Goal: Transaction & Acquisition: Subscribe to service/newsletter

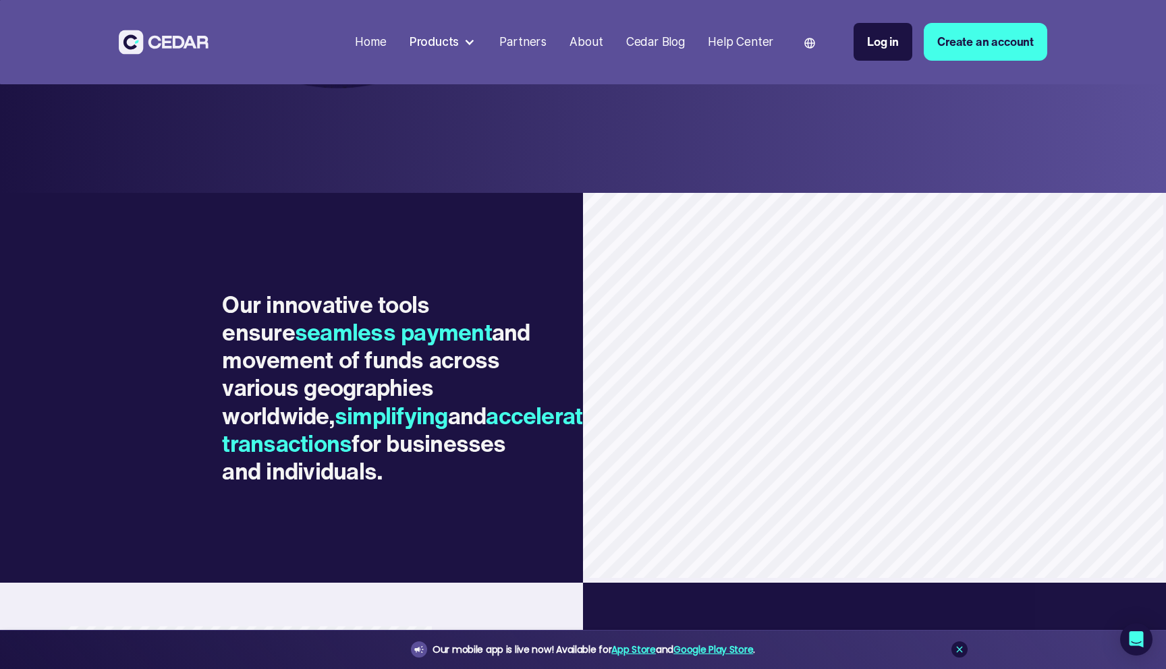
scroll to position [948, 0]
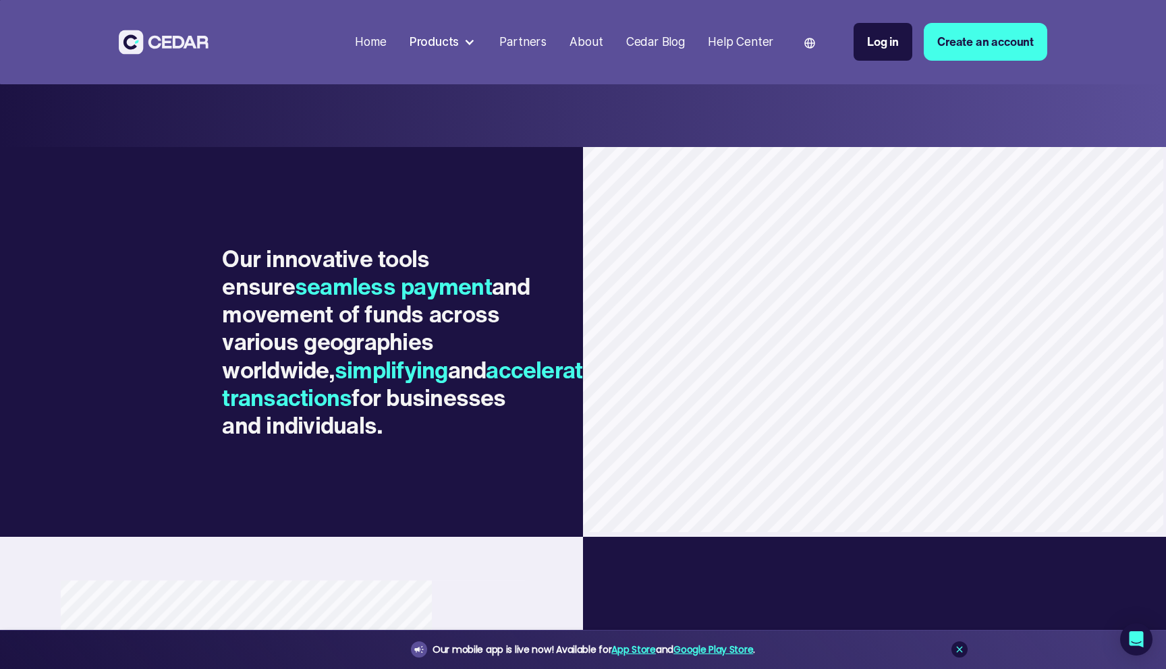
click at [449, 40] on div "Products" at bounding box center [434, 42] width 50 height 18
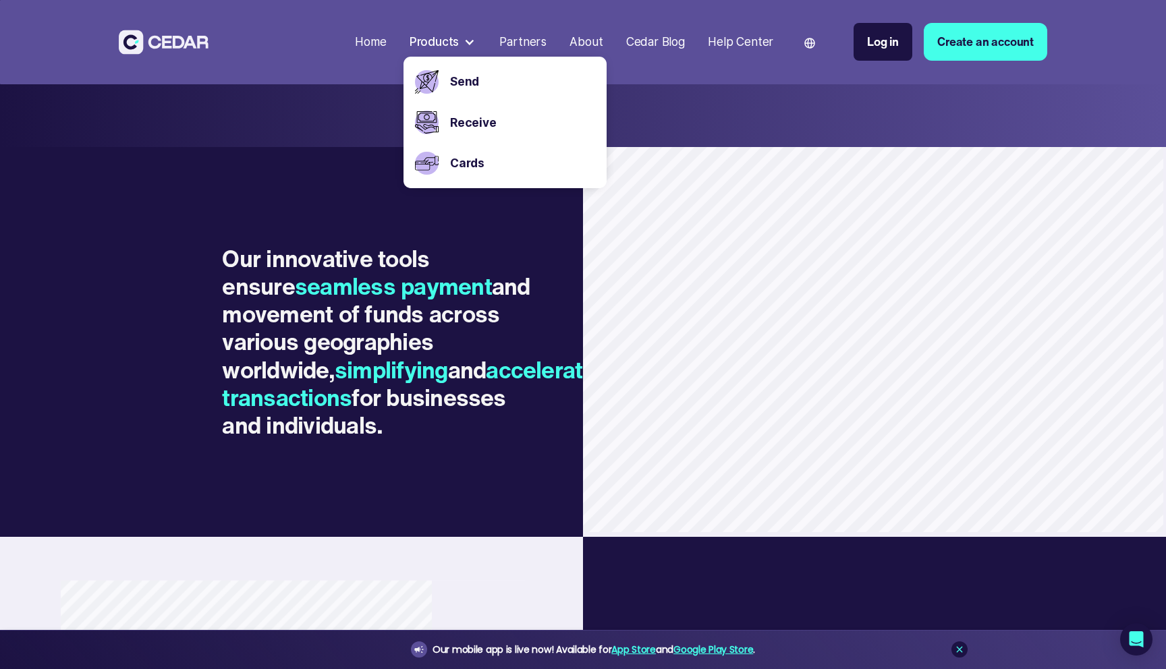
click at [472, 312] on h2 "Our innovative tools ensure seamless payment and movement of funds across vario…" at bounding box center [385, 342] width 326 height 195
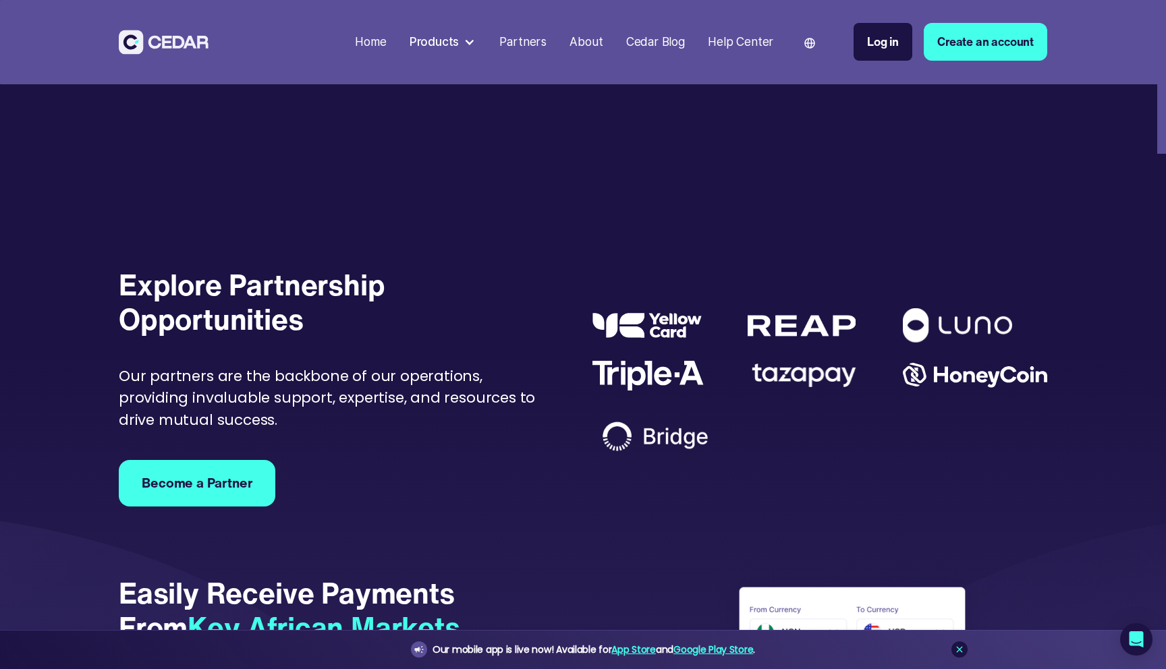
scroll to position [3208, 0]
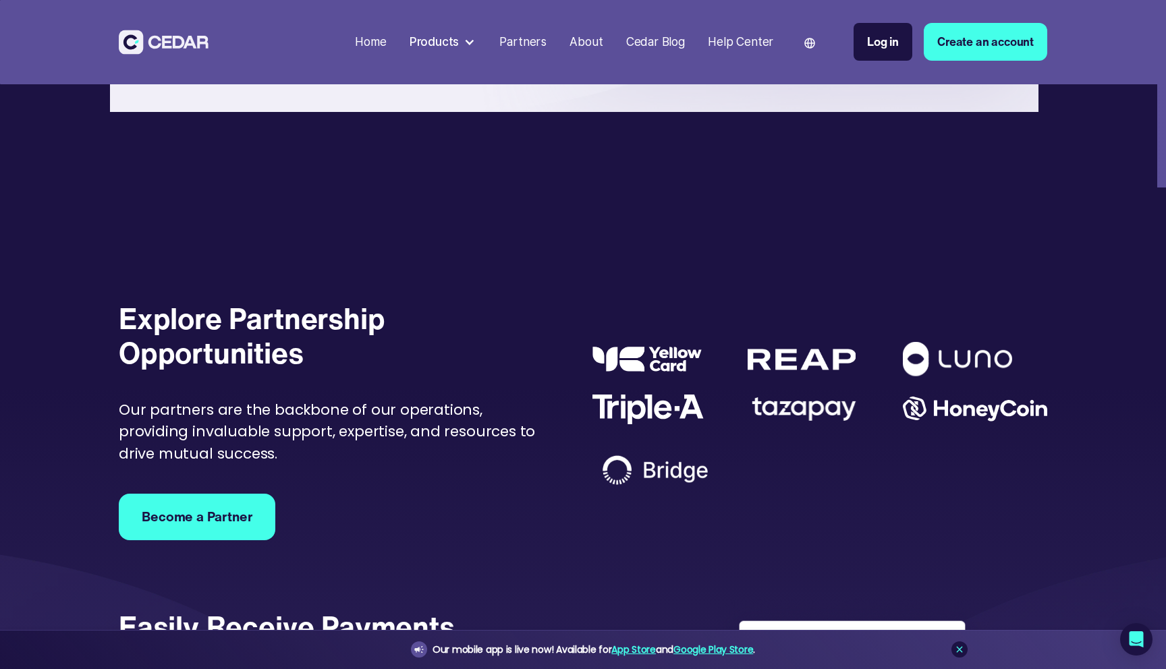
click at [451, 40] on div "Products" at bounding box center [434, 42] width 50 height 18
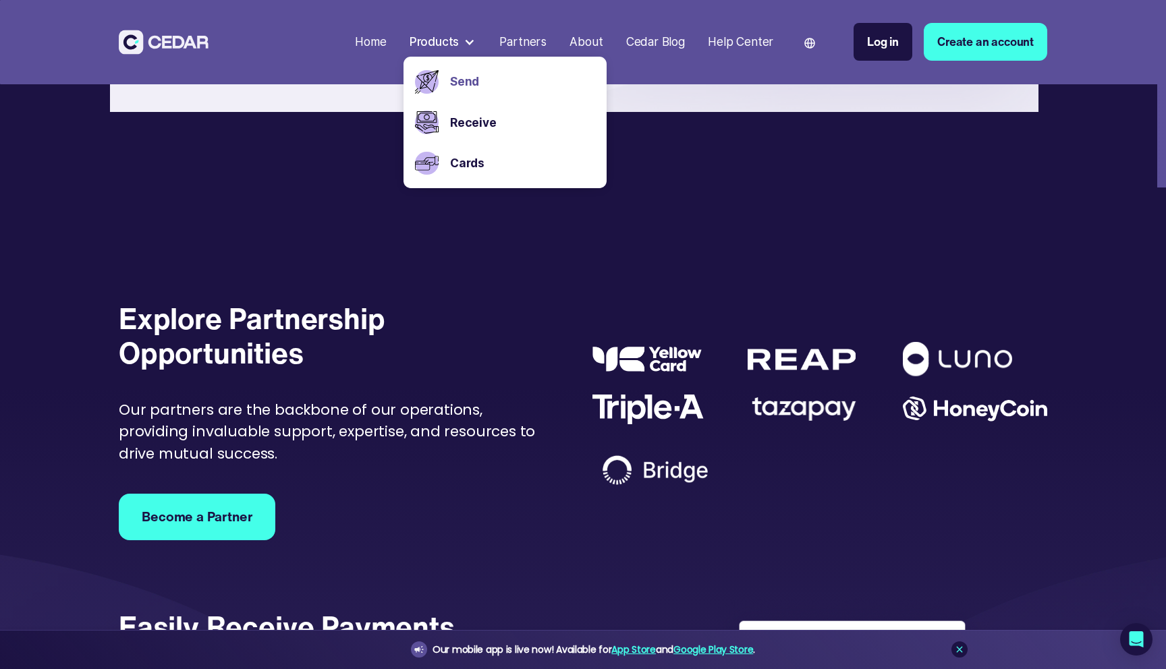
click at [463, 77] on link "Send" at bounding box center [522, 82] width 145 height 18
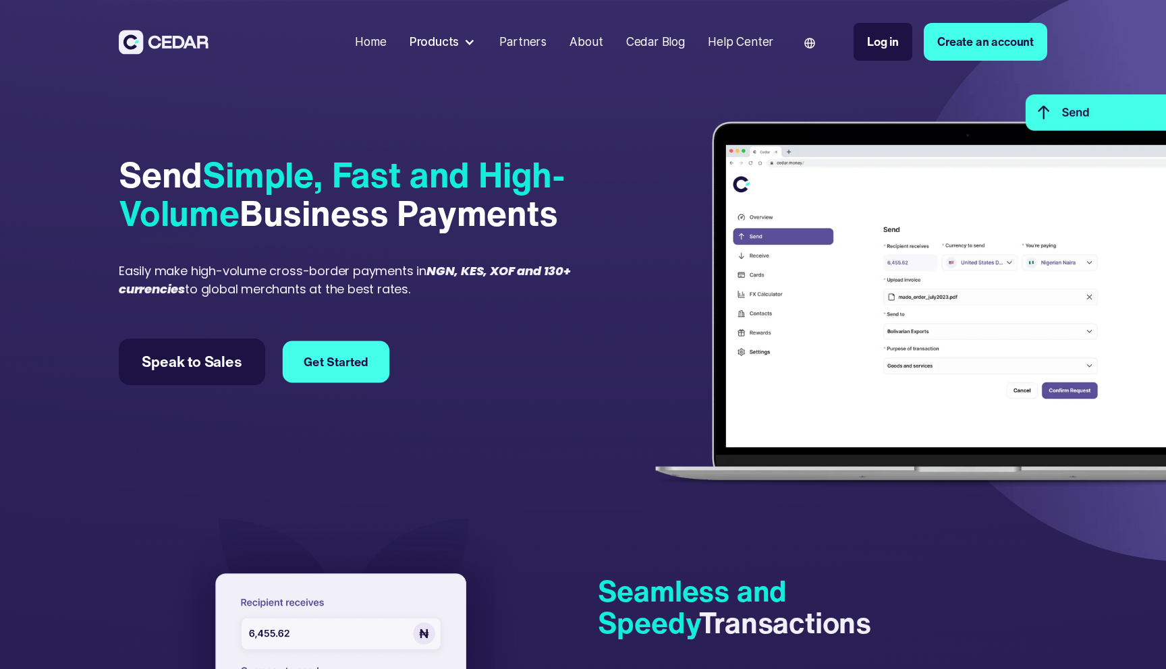
click at [356, 366] on link "Get Started" at bounding box center [336, 362] width 107 height 42
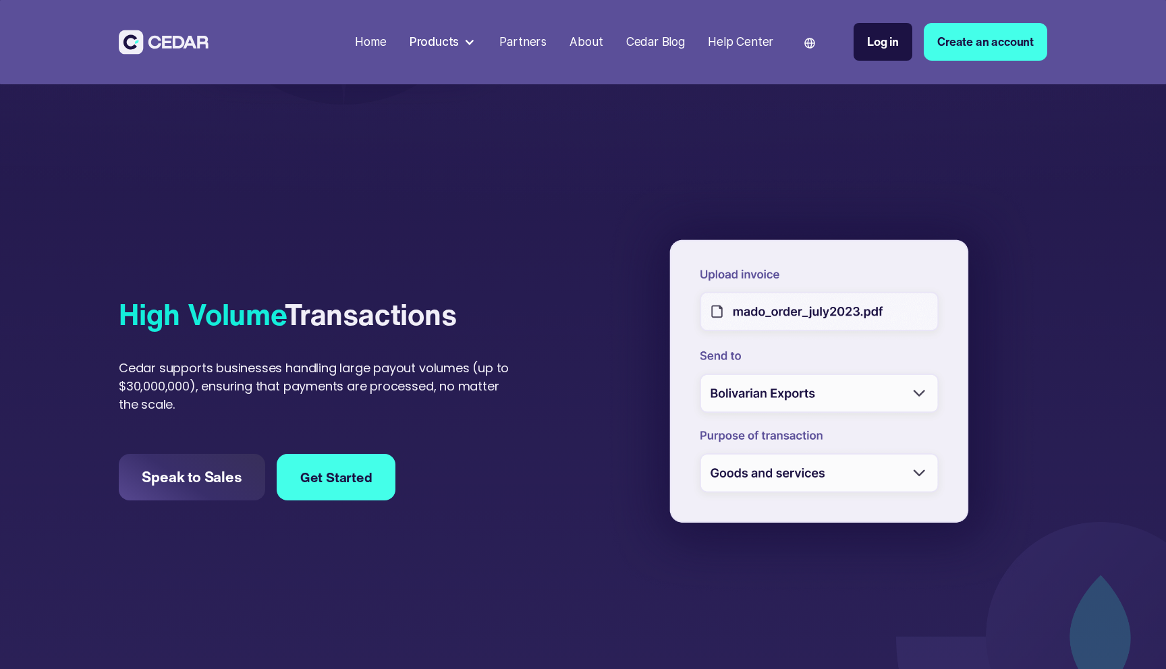
scroll to position [849, 0]
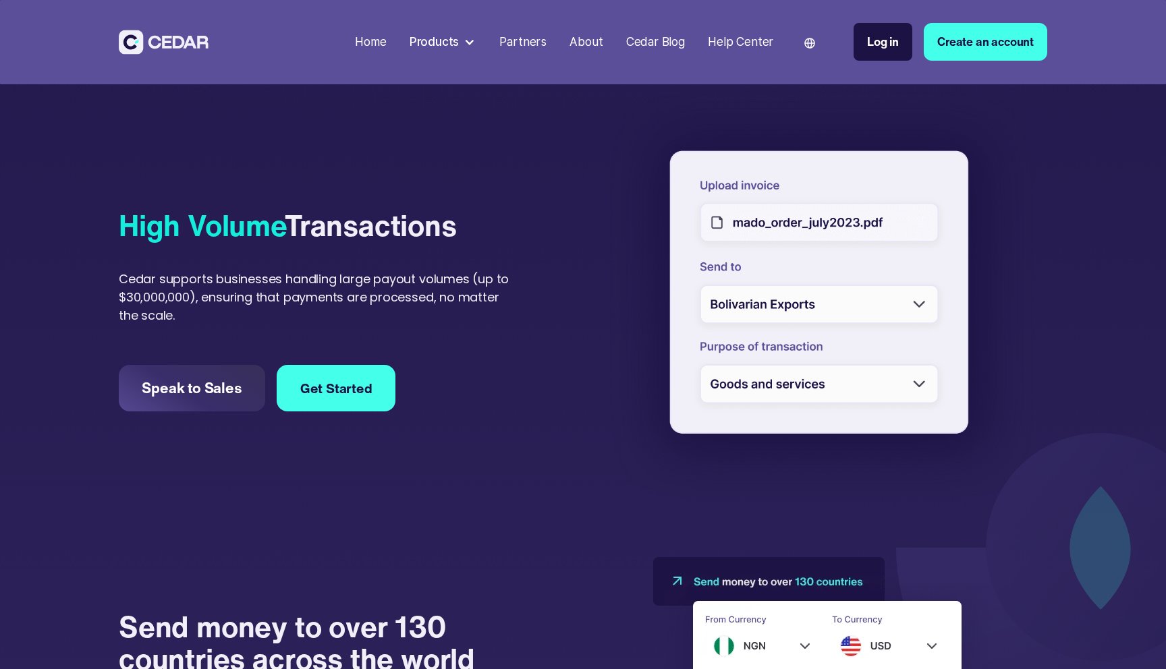
click at [657, 39] on div "Cedar Blog" at bounding box center [655, 42] width 59 height 18
click at [658, 47] on div "Cedar Blog" at bounding box center [655, 42] width 59 height 18
click at [307, 402] on link "Get Started" at bounding box center [336, 389] width 107 height 42
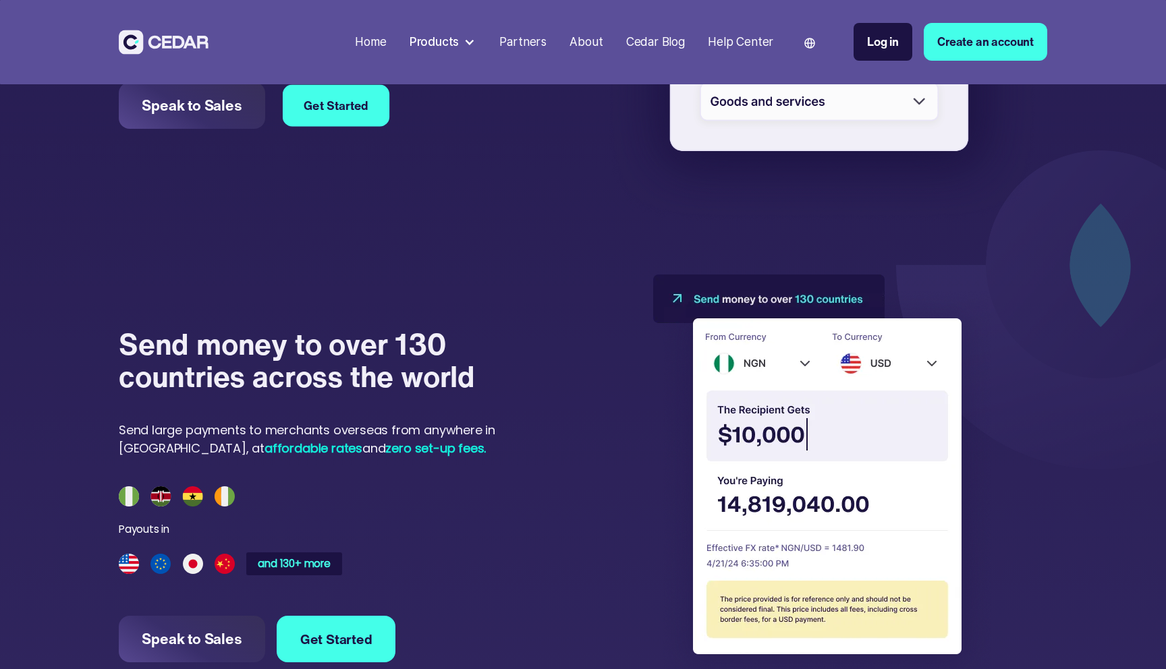
scroll to position [1198, 0]
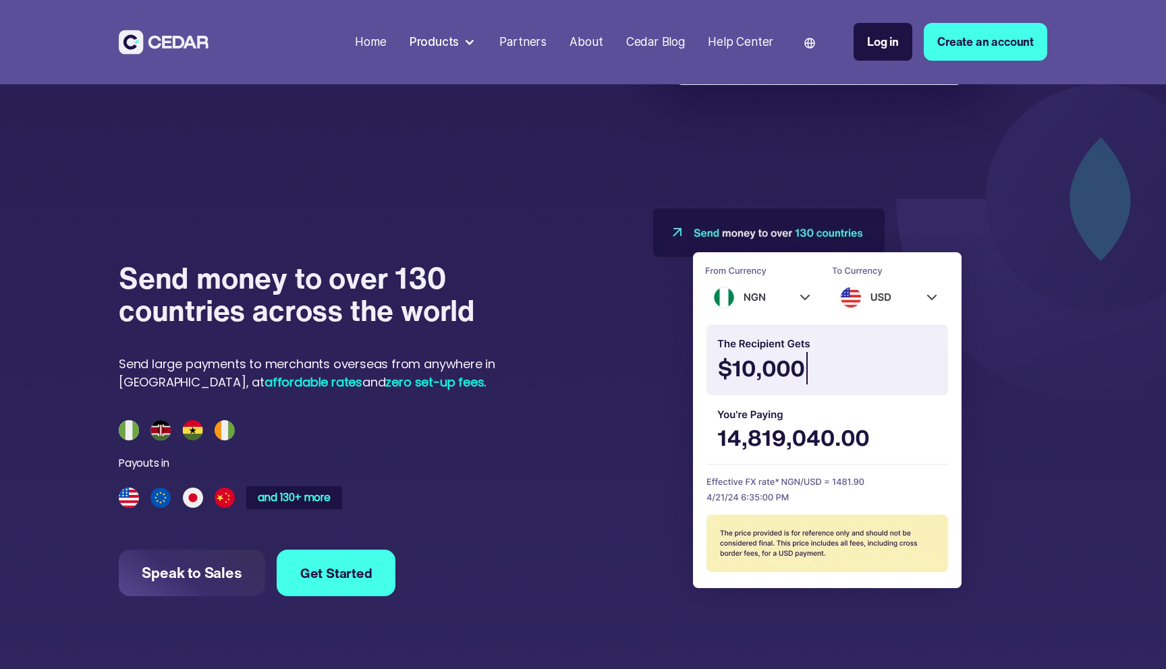
click at [264, 382] on span "affordable rates" at bounding box center [313, 382] width 98 height 17
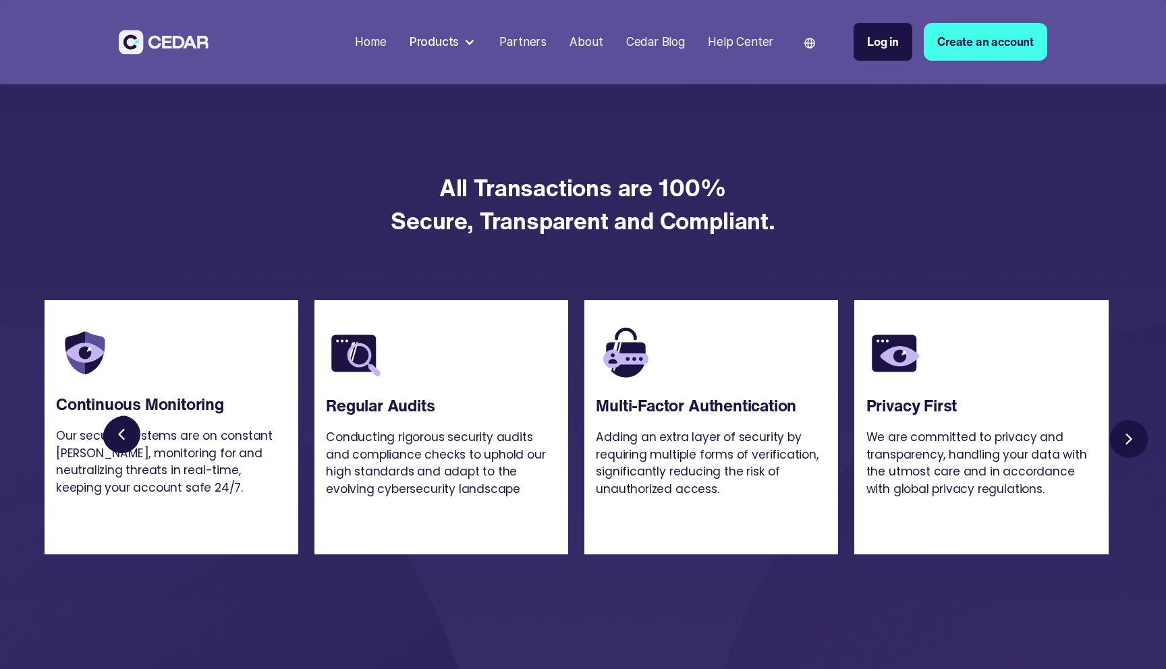
scroll to position [1726, 0]
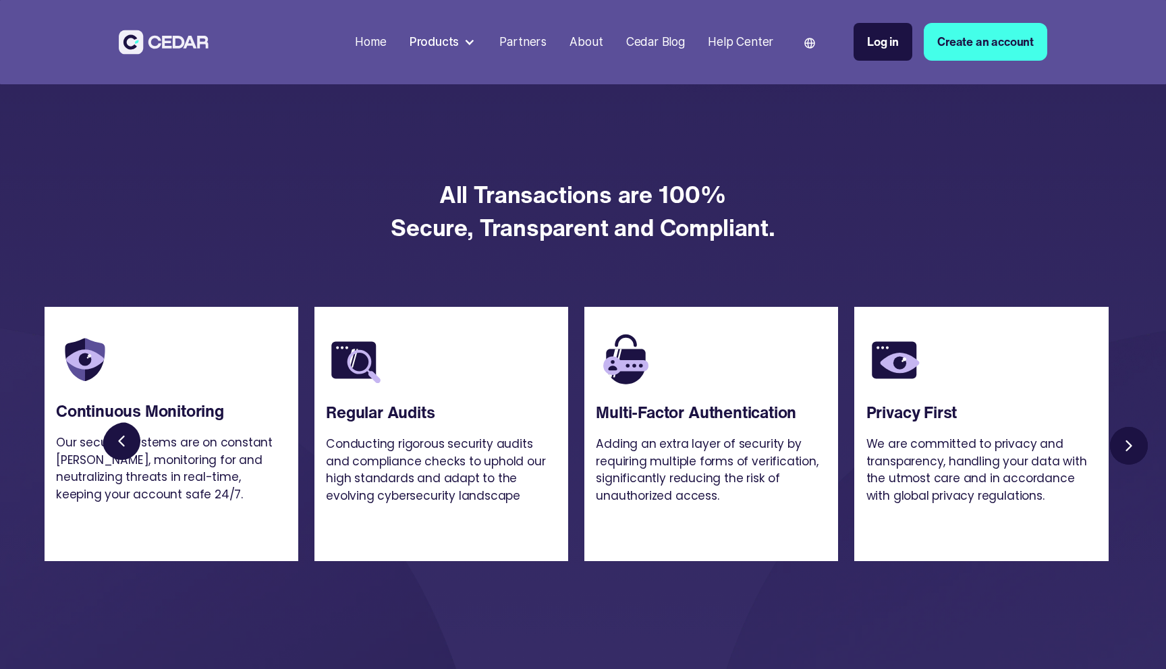
click at [1133, 445] on link "Next slide" at bounding box center [1129, 445] width 47 height 47
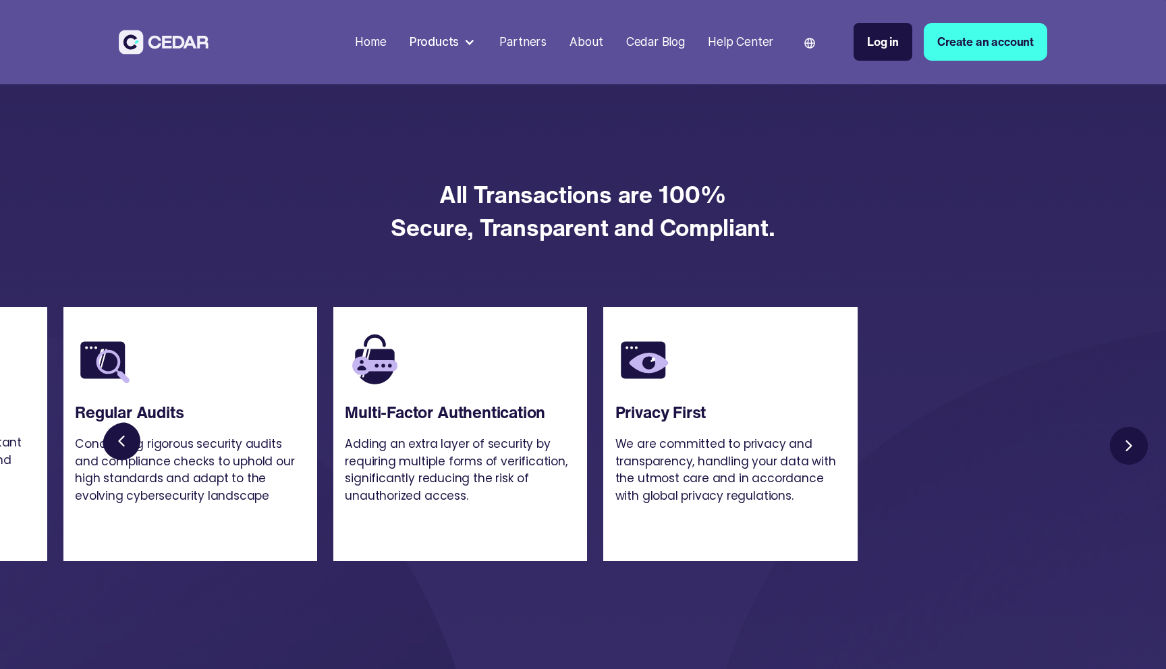
click at [1133, 445] on link "Next slide" at bounding box center [1129, 445] width 47 height 47
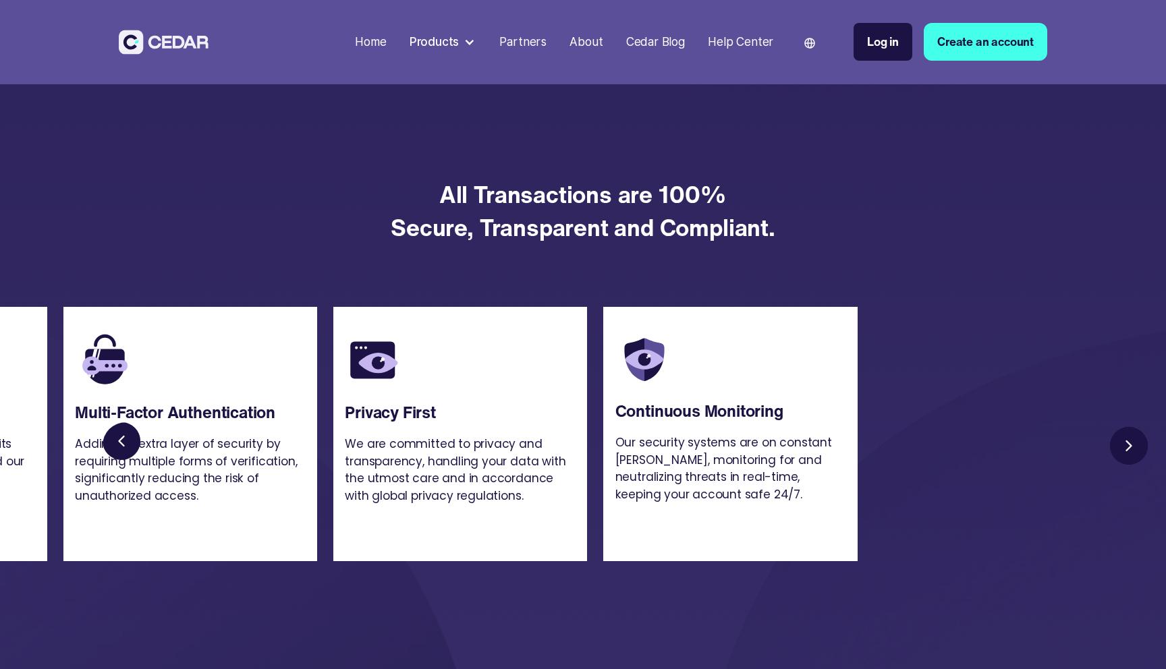
click at [1133, 445] on link "Next slide" at bounding box center [1129, 445] width 47 height 47
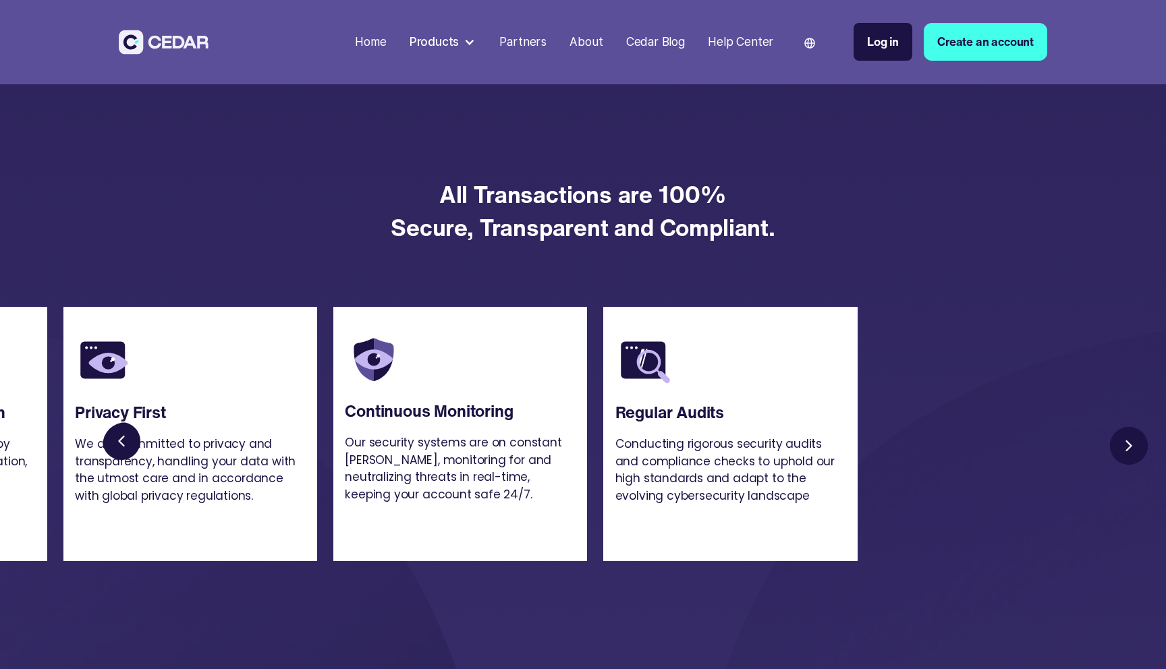
click at [1133, 445] on link "Next slide" at bounding box center [1129, 445] width 47 height 47
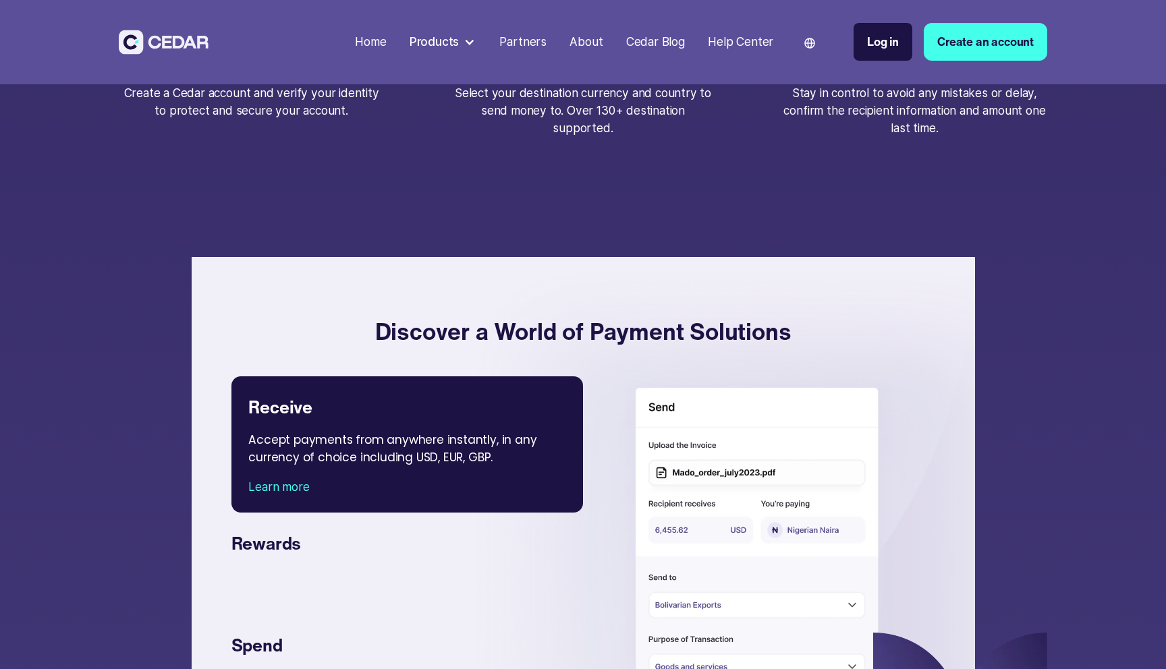
scroll to position [2654, 0]
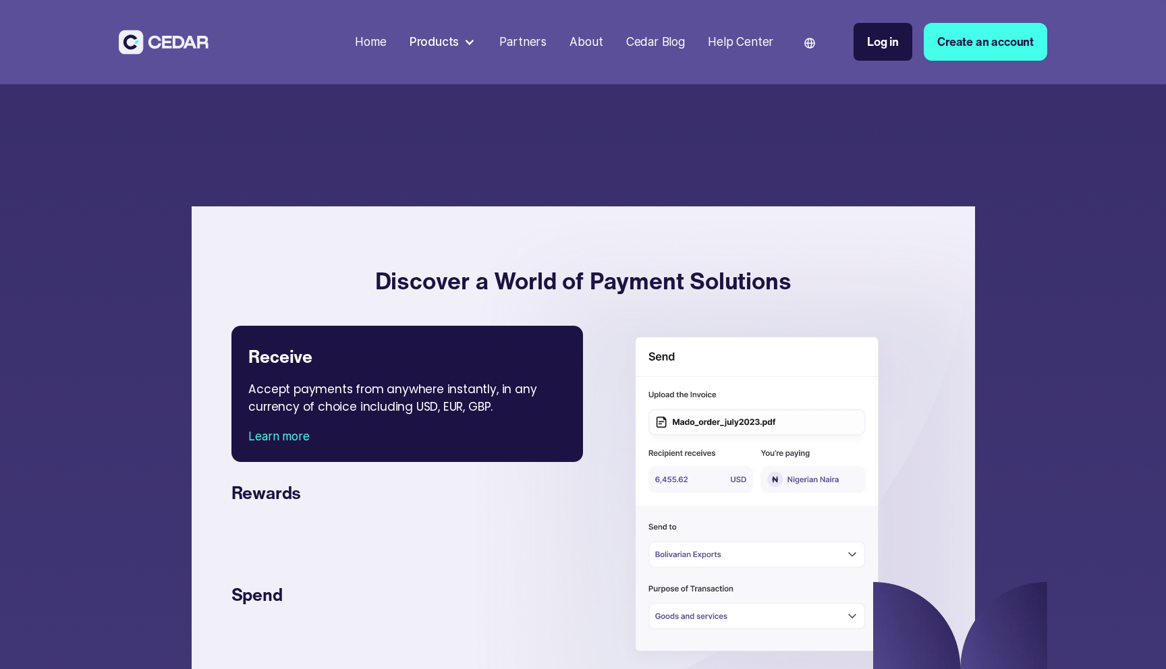
click at [607, 530] on div at bounding box center [759, 496] width 352 height 341
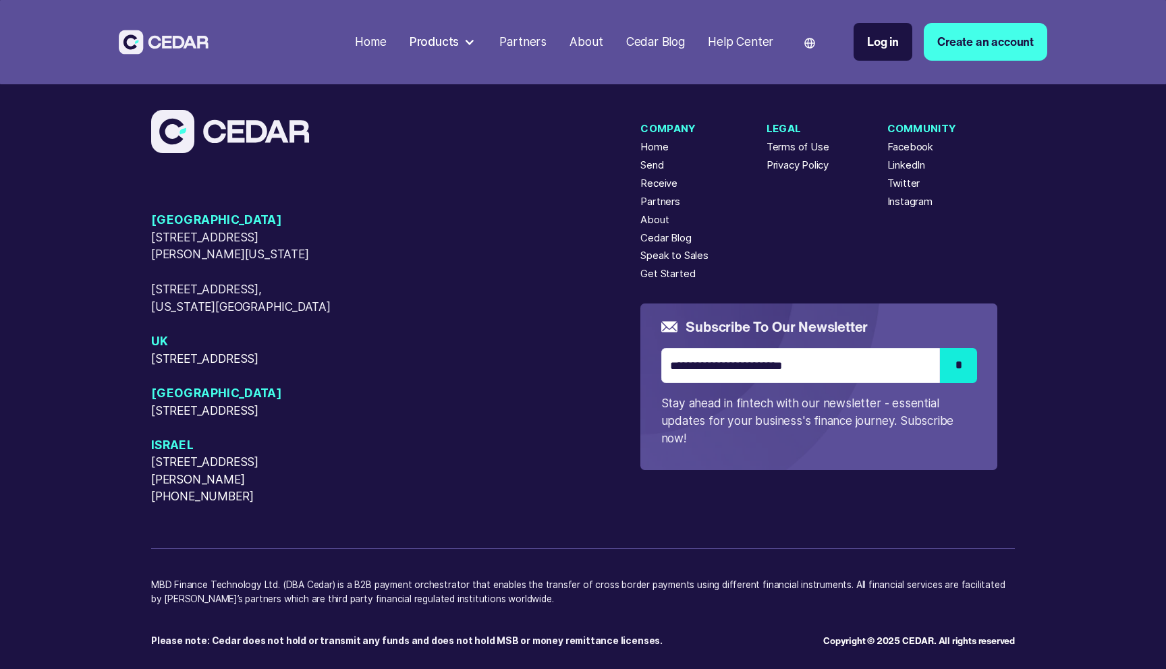
scroll to position [4383, 0]
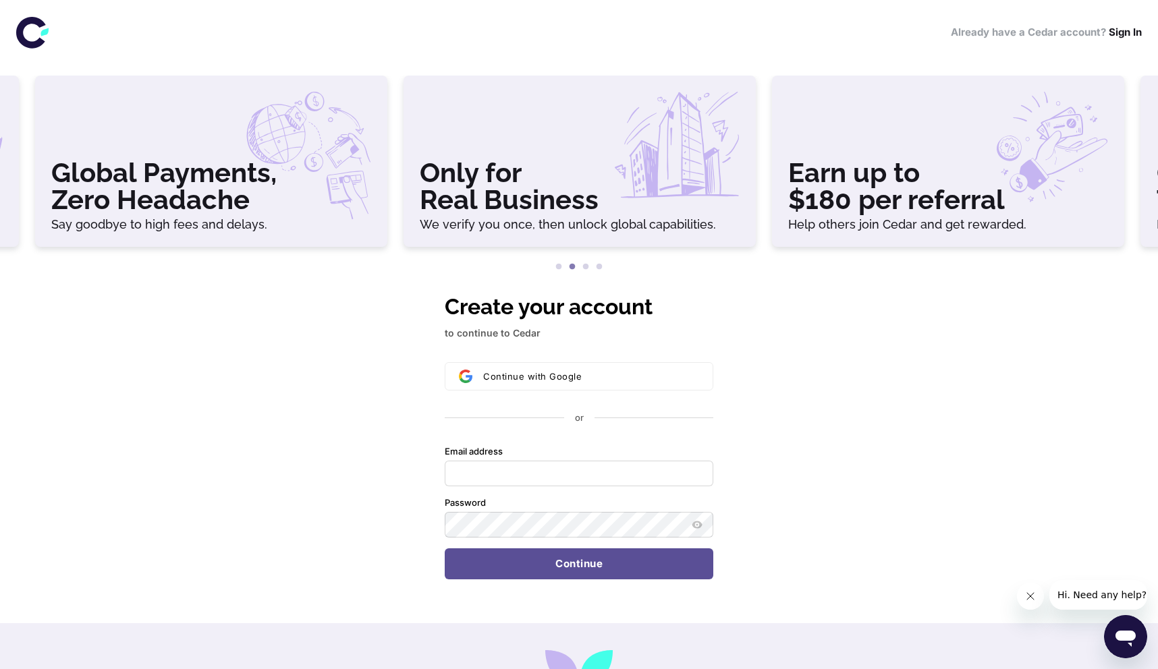
click at [575, 265] on button "2" at bounding box center [571, 266] width 13 height 13
click at [579, 265] on button "3" at bounding box center [585, 266] width 13 height 13
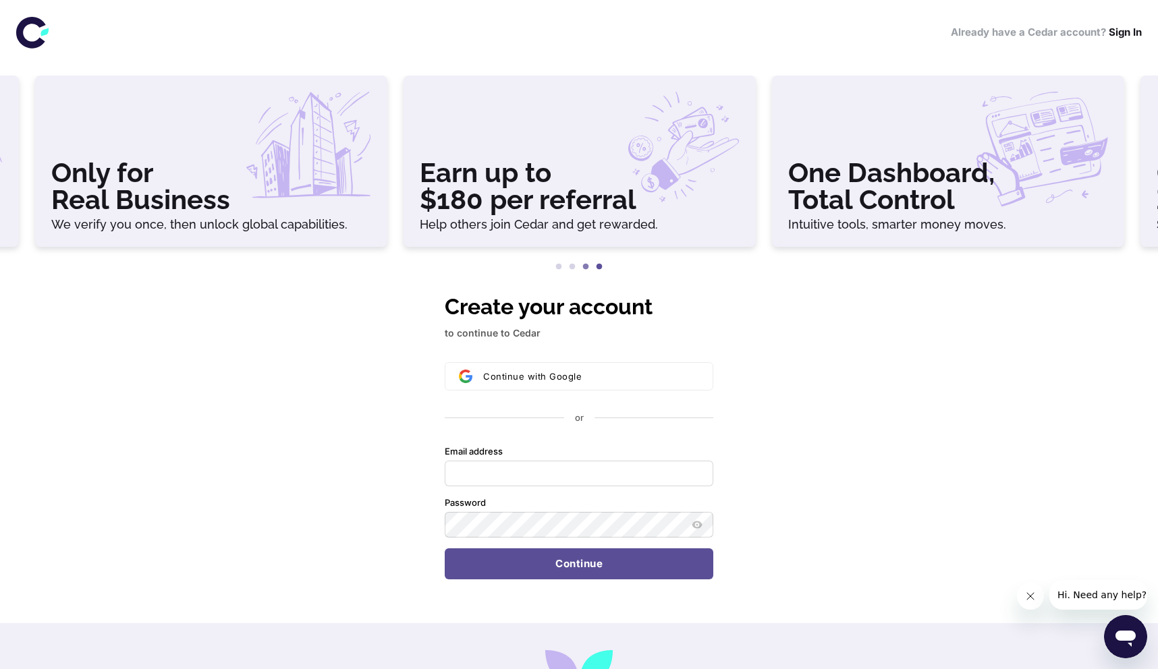
click at [604, 268] on button "4" at bounding box center [598, 266] width 13 height 13
